Goal: Task Accomplishment & Management: Manage account settings

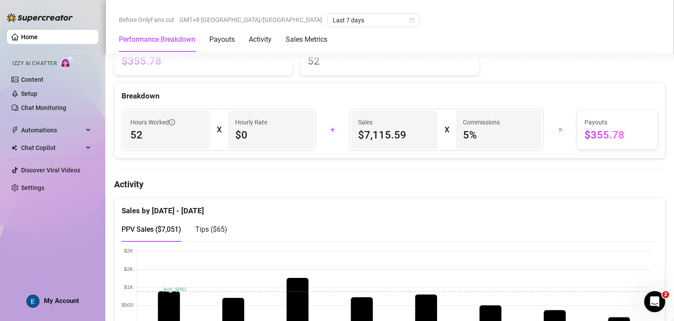
scroll to position [351, 0]
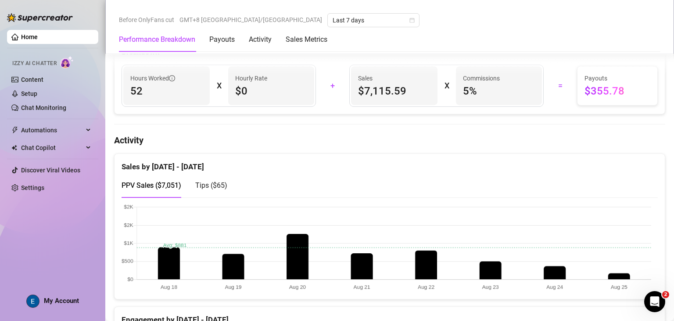
click at [40, 301] on div "My Account" at bounding box center [52, 300] width 53 height 13
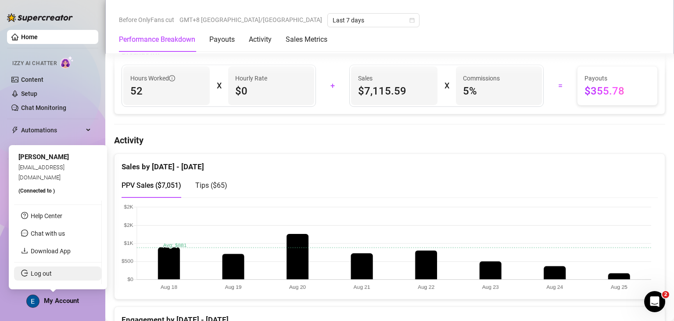
click at [52, 270] on link "Log out" at bounding box center [41, 273] width 21 height 7
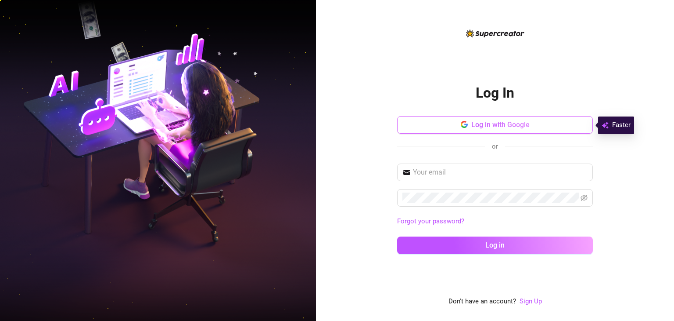
click at [497, 127] on span "Log in with Google" at bounding box center [501, 124] width 58 height 8
